Goal: Task Accomplishment & Management: Manage account settings

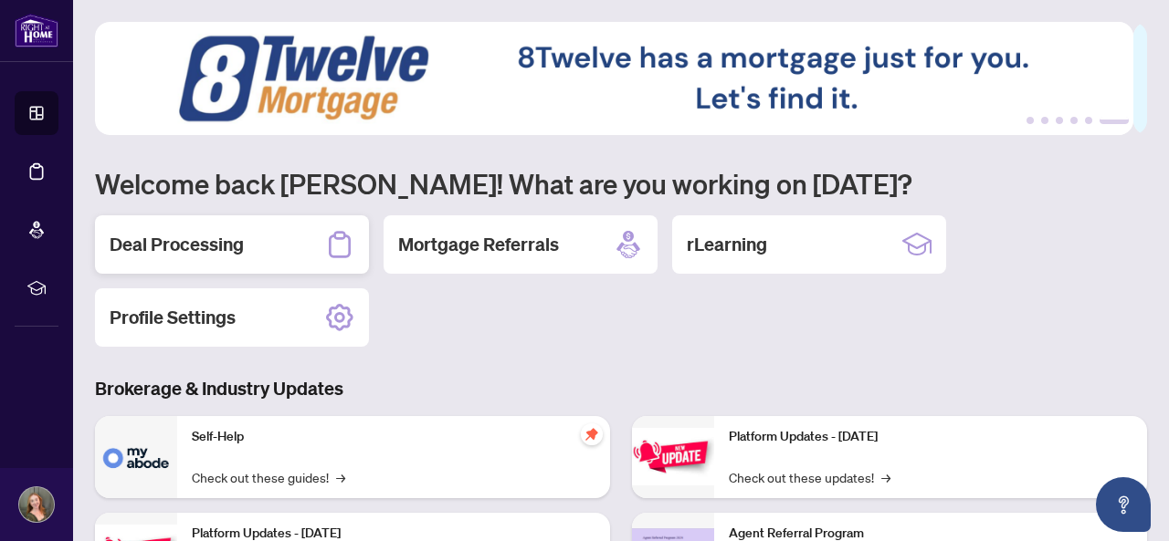
click at [237, 229] on div "Deal Processing" at bounding box center [232, 244] width 274 height 58
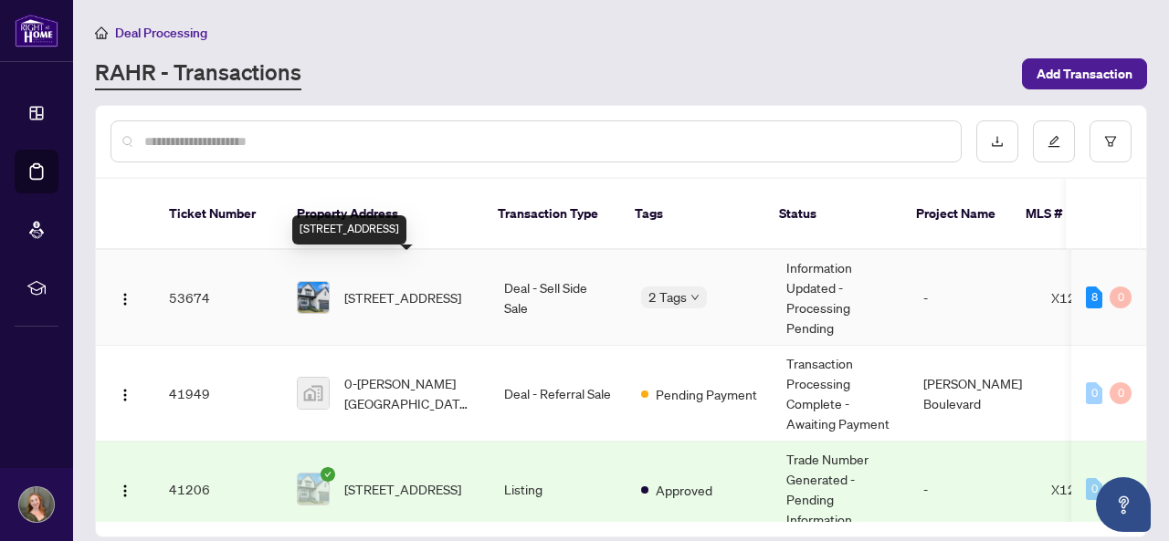
click at [344, 288] on span "[STREET_ADDRESS]" at bounding box center [402, 298] width 117 height 20
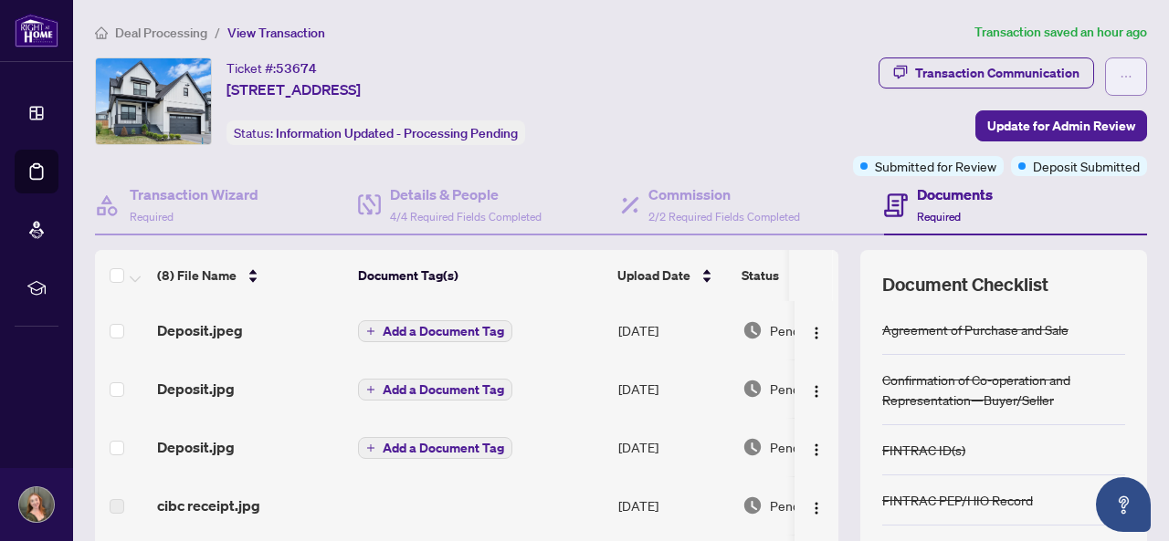
click at [1105, 84] on button "button" at bounding box center [1126, 77] width 42 height 38
click at [1061, 76] on div "Transaction Communication" at bounding box center [997, 72] width 164 height 29
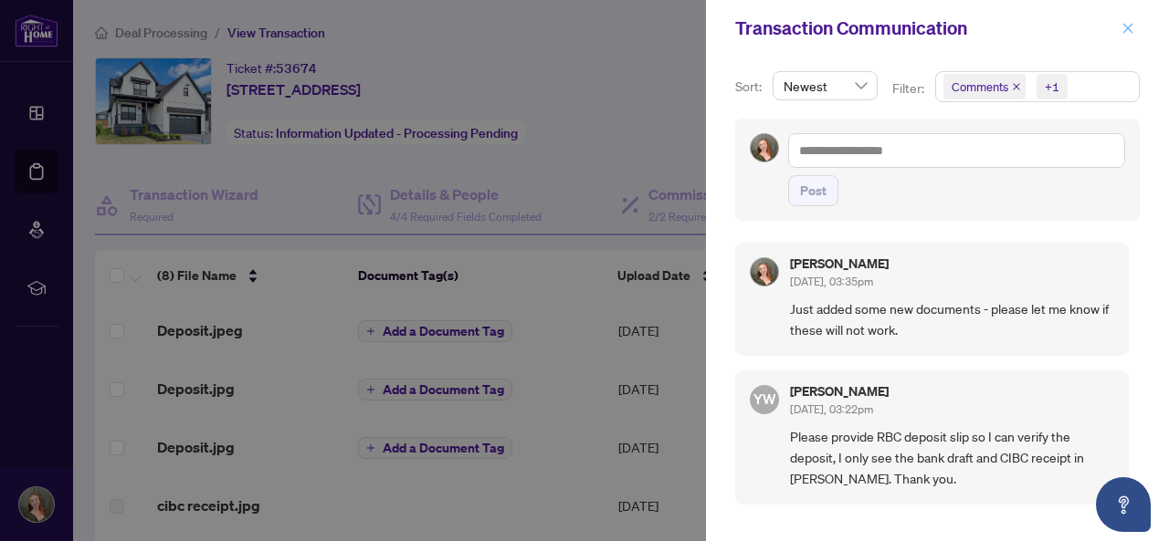
click at [1128, 37] on span "button" at bounding box center [1127, 28] width 13 height 29
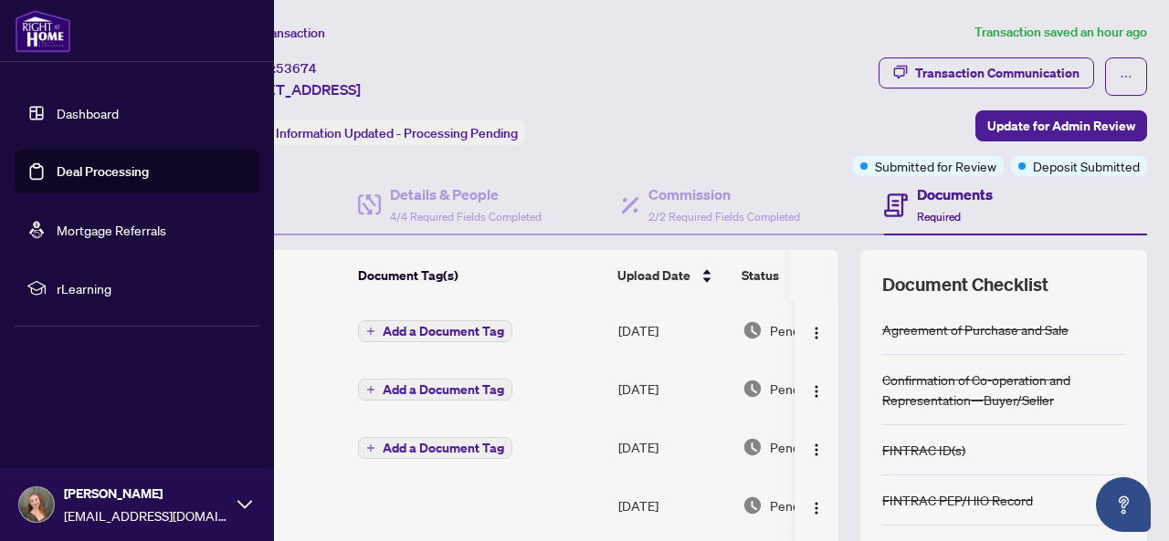
click at [47, 19] on img at bounding box center [43, 31] width 57 height 44
